Goal: Information Seeking & Learning: Learn about a topic

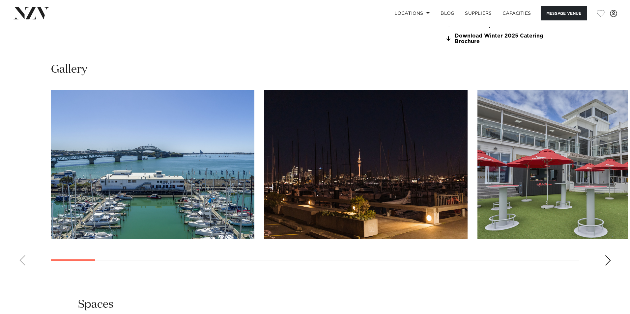
scroll to position [725, 0]
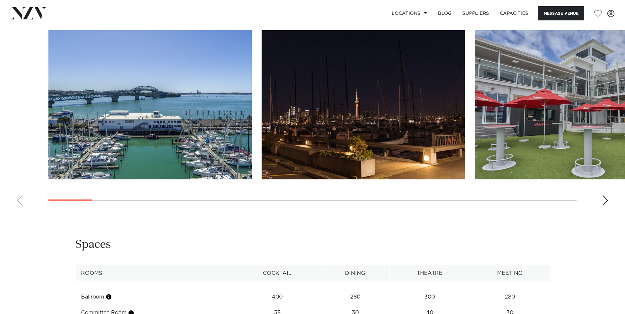
click at [213, 141] on img "1 / 30" at bounding box center [149, 104] width 203 height 149
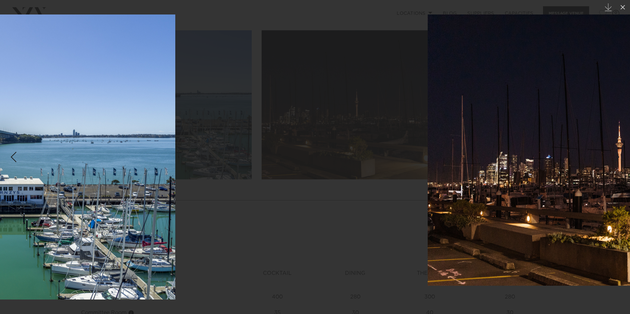
drag, startPoint x: 404, startPoint y: 151, endPoint x: 63, endPoint y: 128, distance: 341.8
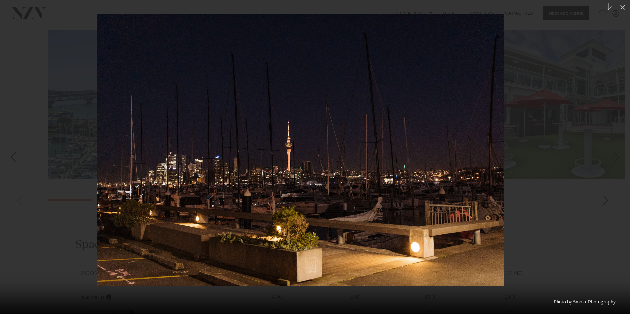
drag, startPoint x: 364, startPoint y: 163, endPoint x: 0, endPoint y: 151, distance: 364.6
click at [0, 151] on html "Locations [GEOGRAPHIC_DATA] [GEOGRAPHIC_DATA] [GEOGRAPHIC_DATA] [GEOGRAPHIC_DAT…" at bounding box center [315, 196] width 630 height 1842
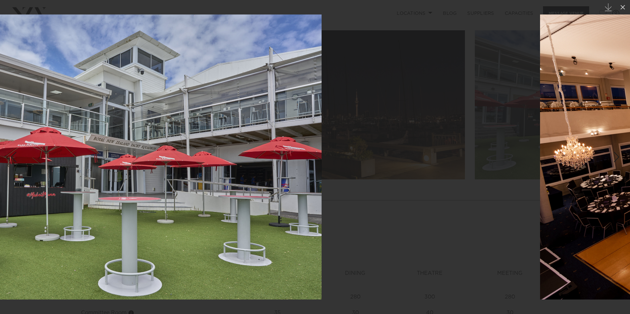
drag, startPoint x: 228, startPoint y: 147, endPoint x: 0, endPoint y: 142, distance: 228.4
click at [48, 145] on img at bounding box center [108, 156] width 428 height 285
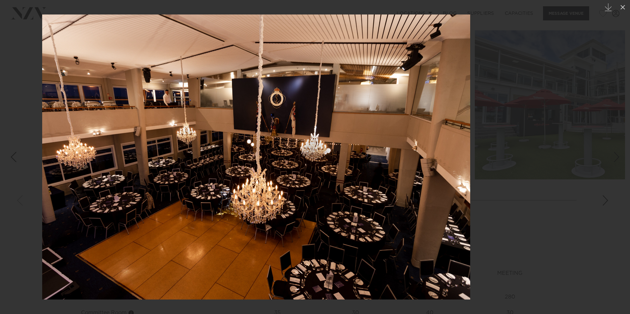
drag, startPoint x: 358, startPoint y: 133, endPoint x: 33, endPoint y: 135, distance: 325.2
click at [62, 135] on img at bounding box center [256, 156] width 428 height 285
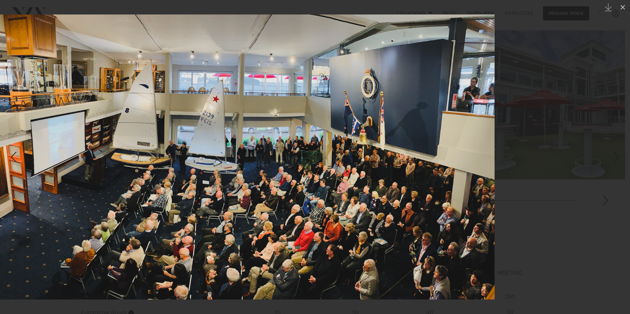
drag, startPoint x: 386, startPoint y: 160, endPoint x: 79, endPoint y: 162, distance: 306.7
click at [92, 162] on img at bounding box center [246, 156] width 498 height 285
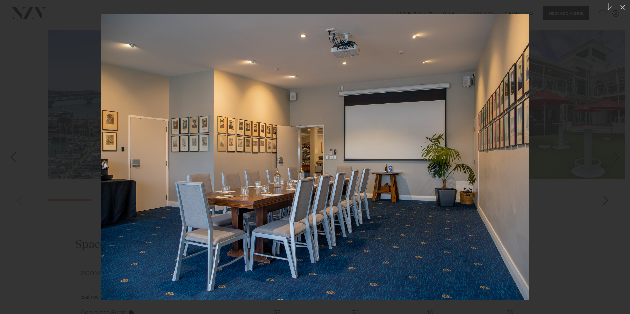
drag, startPoint x: 389, startPoint y: 165, endPoint x: 98, endPoint y: 162, distance: 290.9
click at [127, 164] on img at bounding box center [315, 156] width 428 height 285
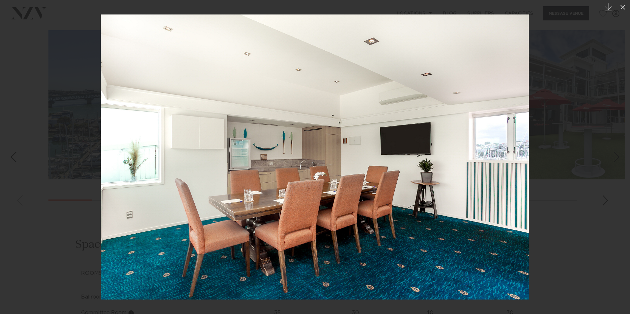
drag, startPoint x: 355, startPoint y: 156, endPoint x: 188, endPoint y: 157, distance: 166.4
click at [188, 157] on img at bounding box center [315, 156] width 428 height 285
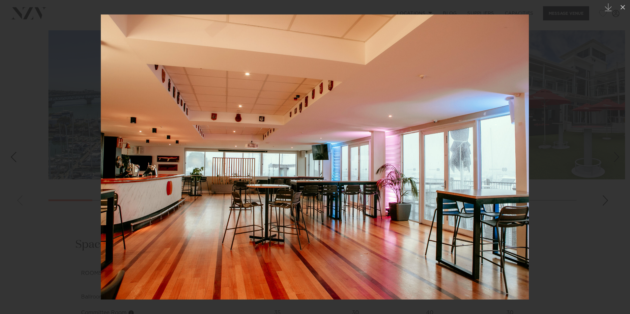
drag, startPoint x: 74, startPoint y: 156, endPoint x: 0, endPoint y: 152, distance: 74.3
click at [101, 155] on img at bounding box center [315, 156] width 428 height 285
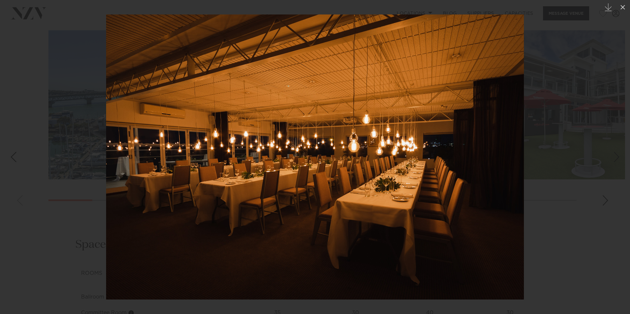
drag, startPoint x: 368, startPoint y: 153, endPoint x: 0, endPoint y: 154, distance: 368.3
click at [106, 154] on img at bounding box center [315, 156] width 418 height 285
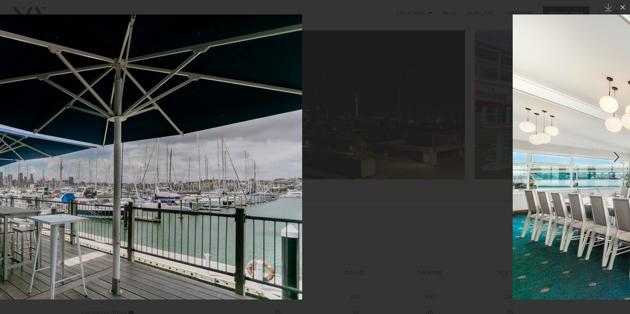
drag, startPoint x: 370, startPoint y: 162, endPoint x: 0, endPoint y: 158, distance: 369.7
click at [66, 167] on img at bounding box center [88, 156] width 428 height 285
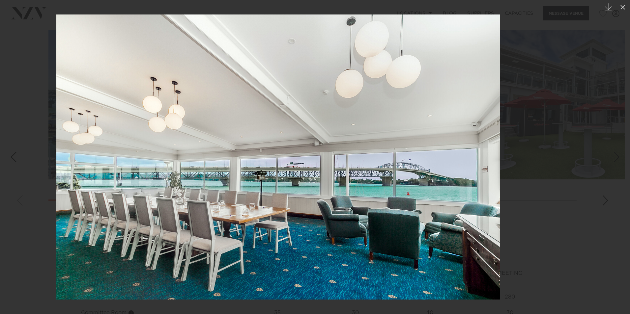
drag, startPoint x: 363, startPoint y: 167, endPoint x: 6, endPoint y: 172, distance: 356.5
click at [100, 168] on img at bounding box center [278, 156] width 444 height 285
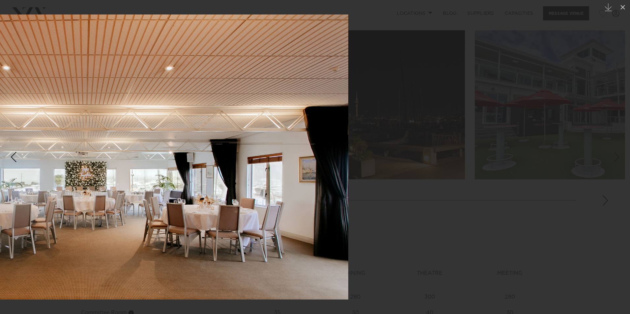
drag, startPoint x: 177, startPoint y: 186, endPoint x: 7, endPoint y: 186, distance: 170.3
click at [66, 186] on img at bounding box center [88, 156] width 519 height 285
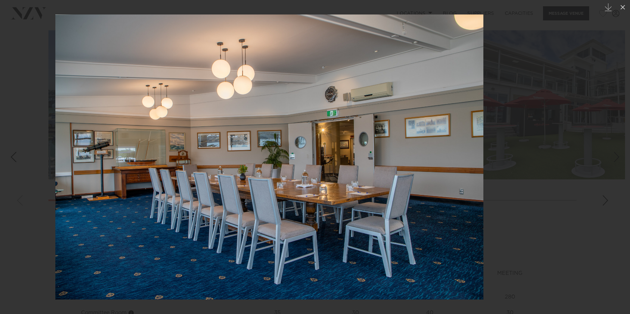
drag, startPoint x: 289, startPoint y: 172, endPoint x: 0, endPoint y: 168, distance: 289.0
click at [55, 170] on img at bounding box center [269, 156] width 428 height 285
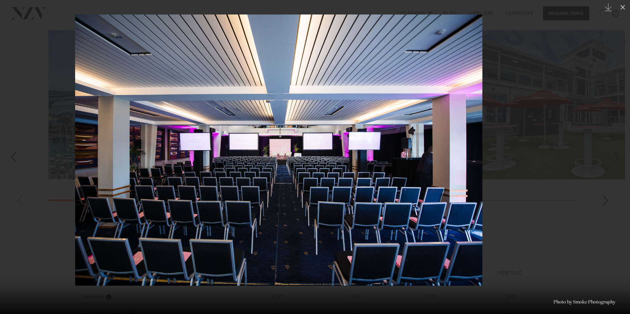
drag, startPoint x: 412, startPoint y: 147, endPoint x: 231, endPoint y: 147, distance: 181.9
click at [262, 147] on img at bounding box center [278, 149] width 407 height 271
